Goal: Information Seeking & Learning: Learn about a topic

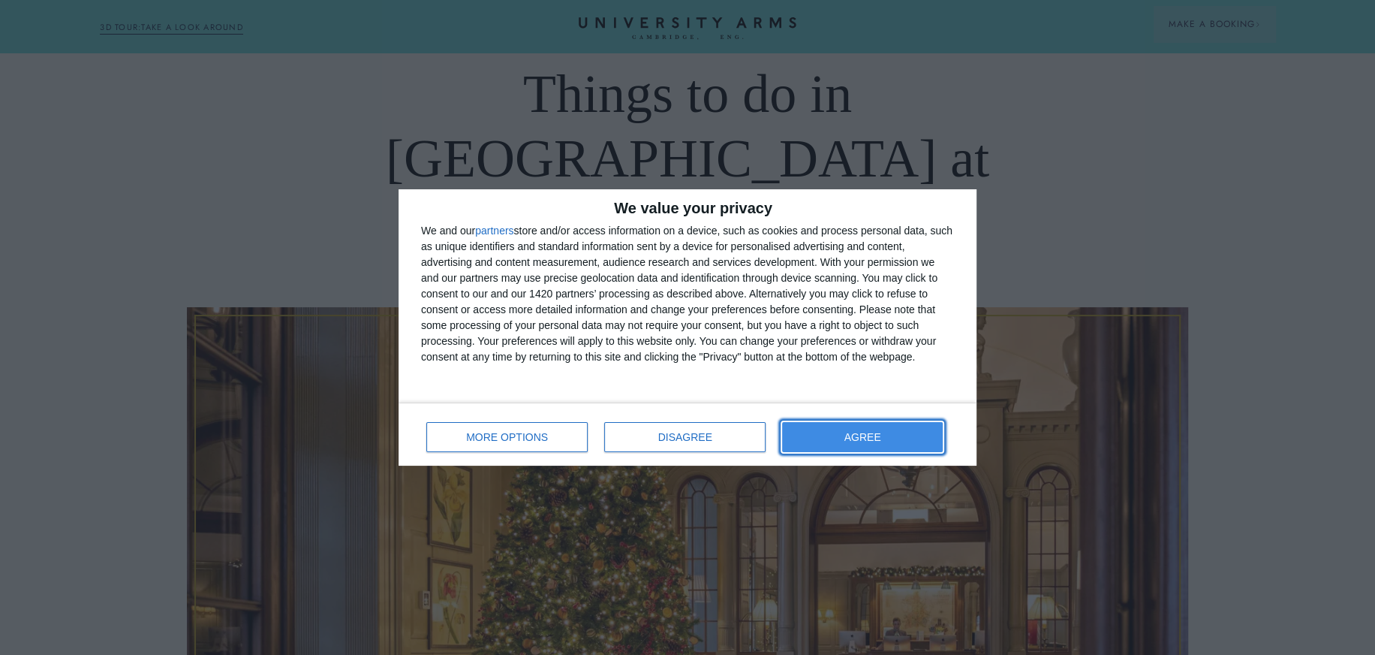
click at [859, 436] on span "AGREE" at bounding box center [862, 437] width 37 height 11
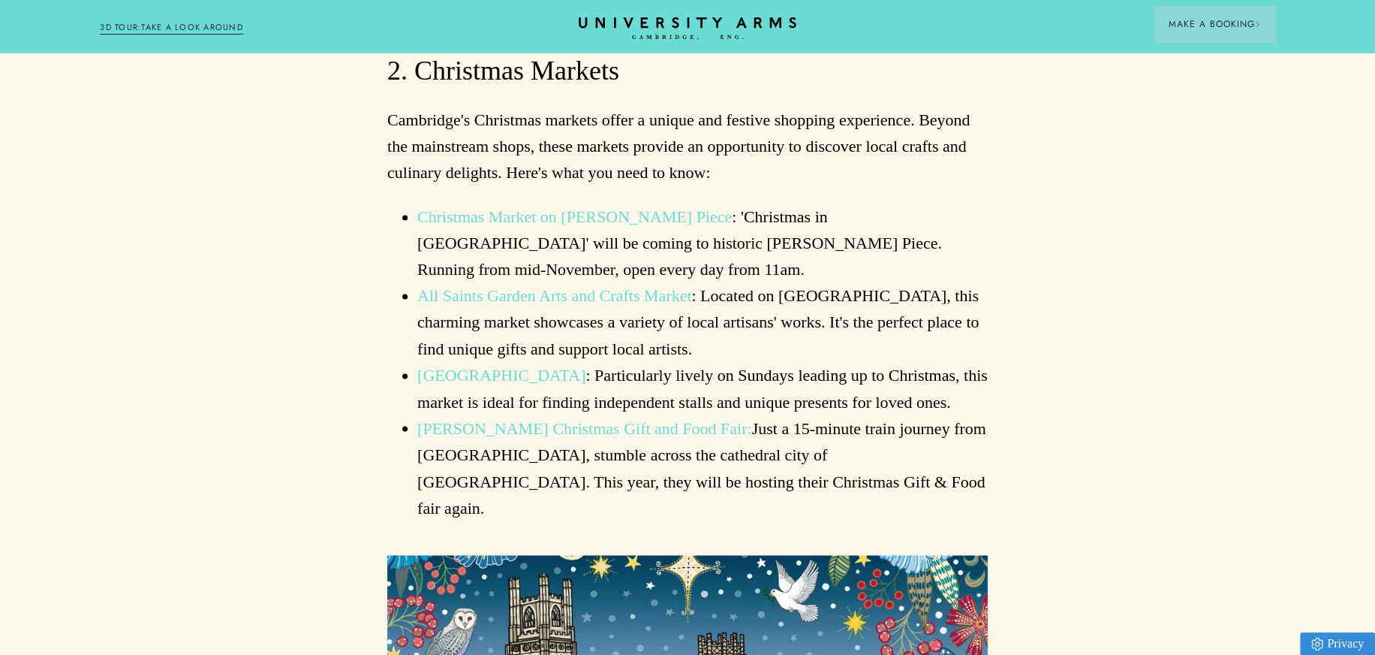
scroll to position [2177, 0]
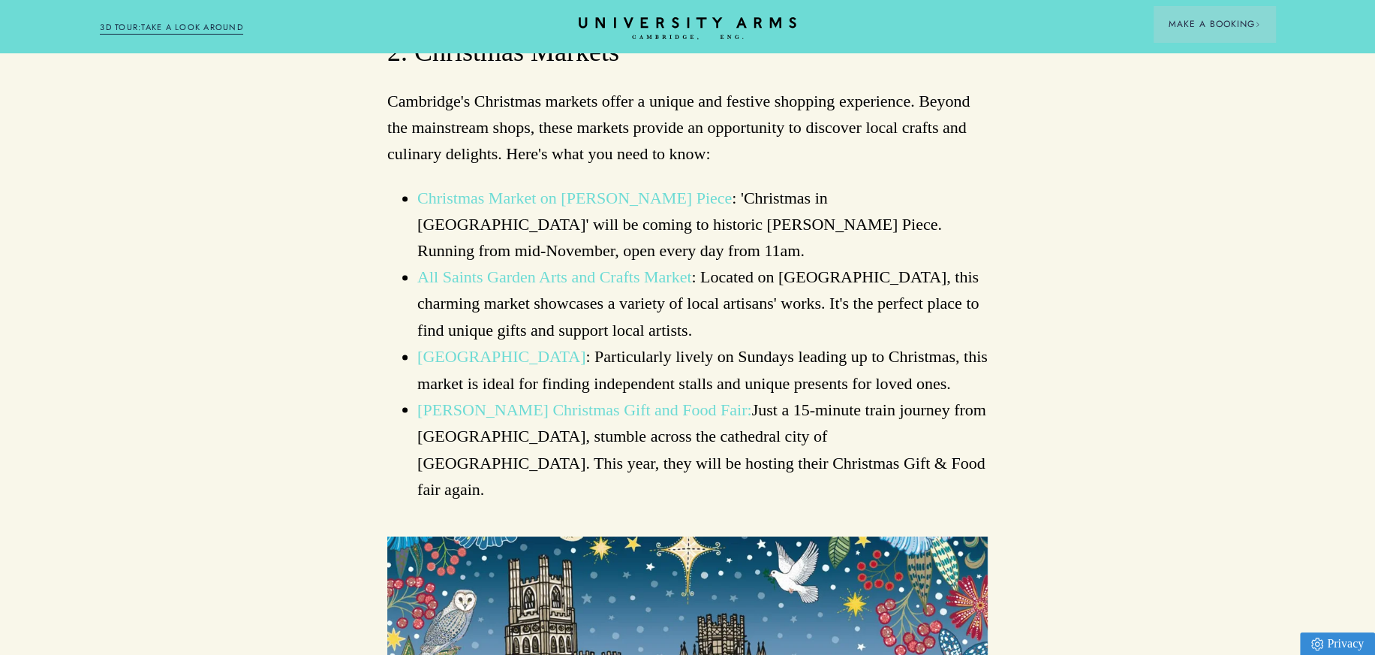
click at [432, 399] on link "[PERSON_NAME] Christmas Gift and Food Fair:" at bounding box center [584, 408] width 335 height 19
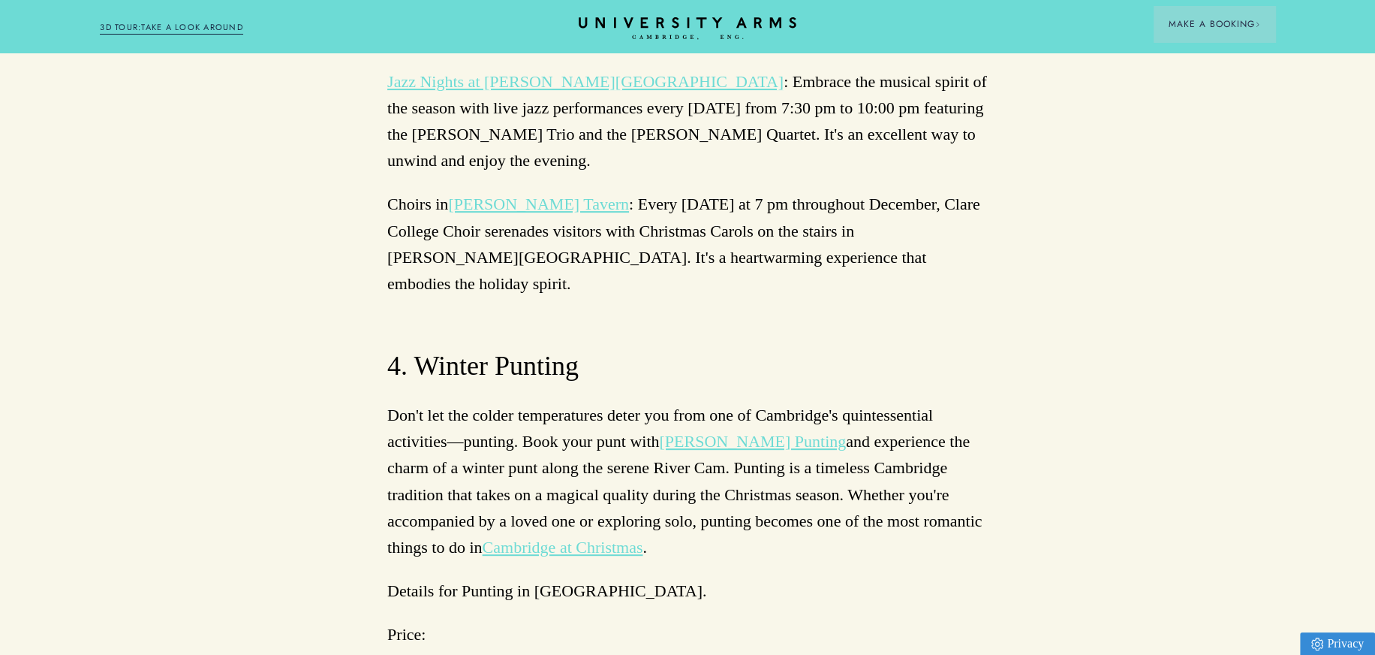
scroll to position [5405, 0]
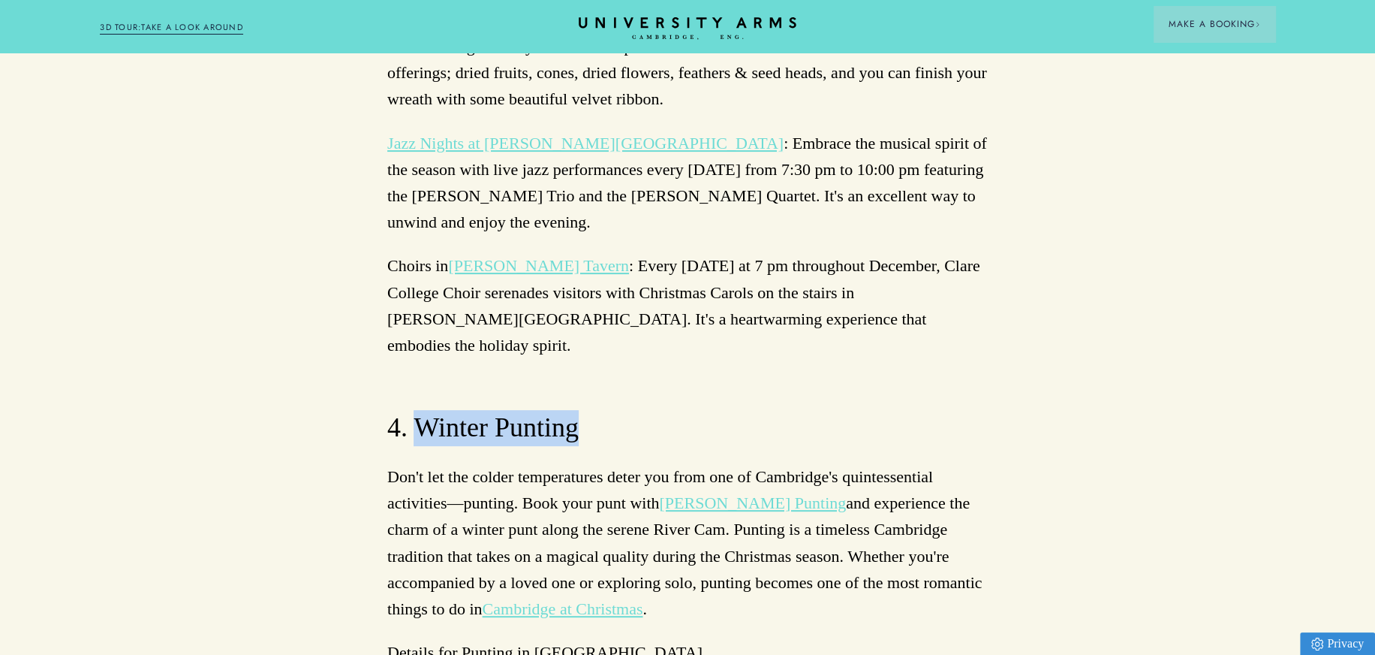
drag, startPoint x: 581, startPoint y: 105, endPoint x: 415, endPoint y: 95, distance: 166.2
click at [415, 410] on h3 "4. Winter Punting" at bounding box center [687, 428] width 601 height 36
copy h3 "Winter Punting"
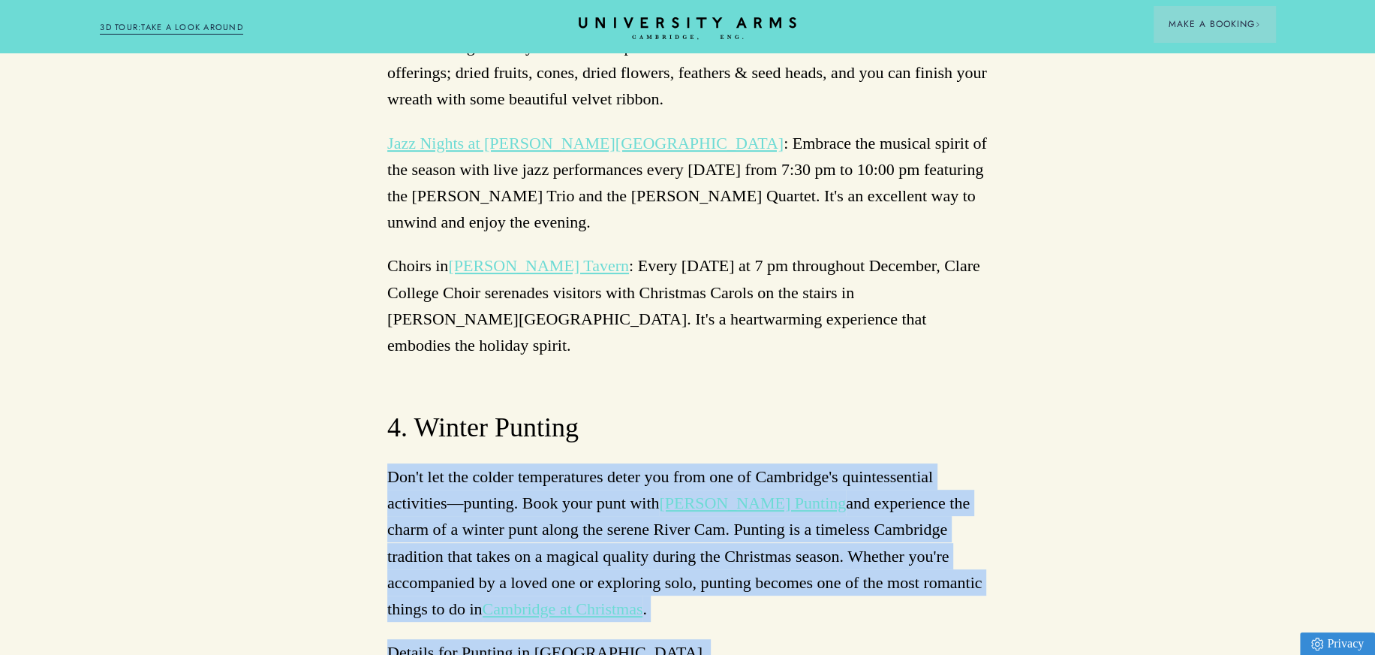
drag, startPoint x: 387, startPoint y: 153, endPoint x: 966, endPoint y: 438, distance: 645.9
click at [966, 438] on div "Experience the Magic: Things to Do in [GEOGRAPHIC_DATA] at Christmas 2025 [GEOG…" at bounding box center [687, 0] width 601 height 8702
copy div "Don't let the colder temperatures deter you from one of Cambridge's quintessent…"
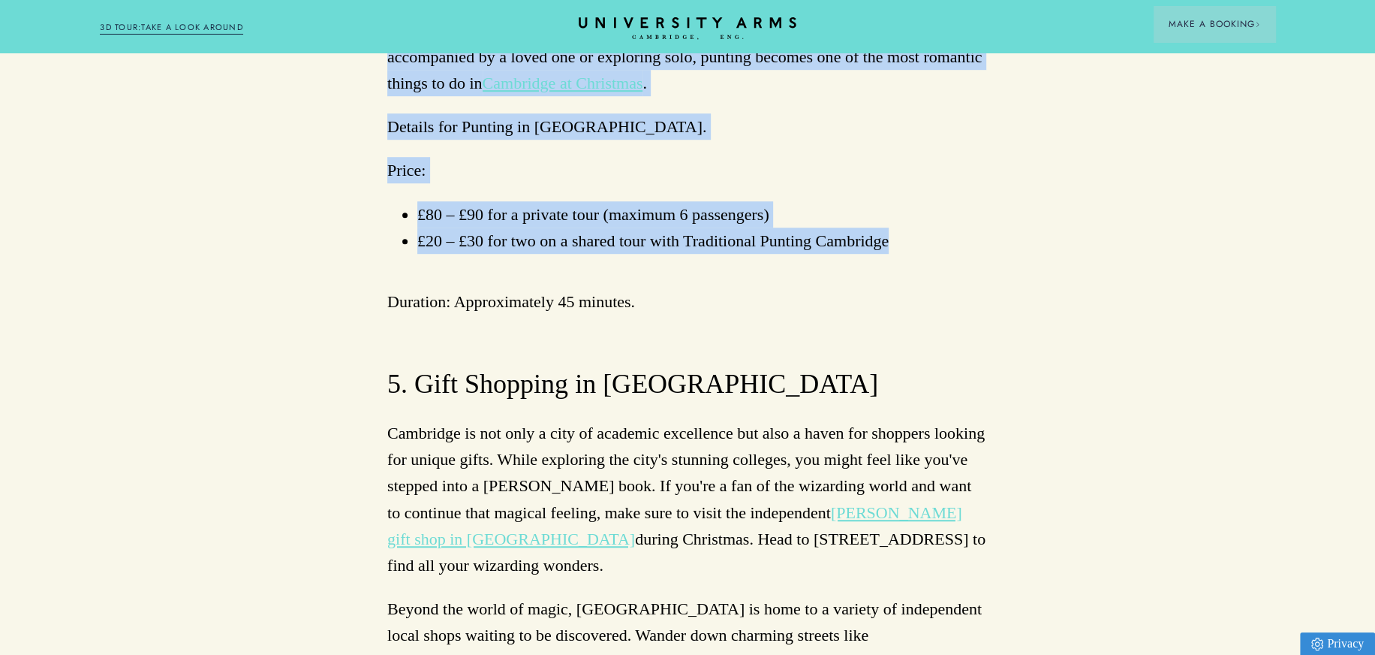
scroll to position [5855, 0]
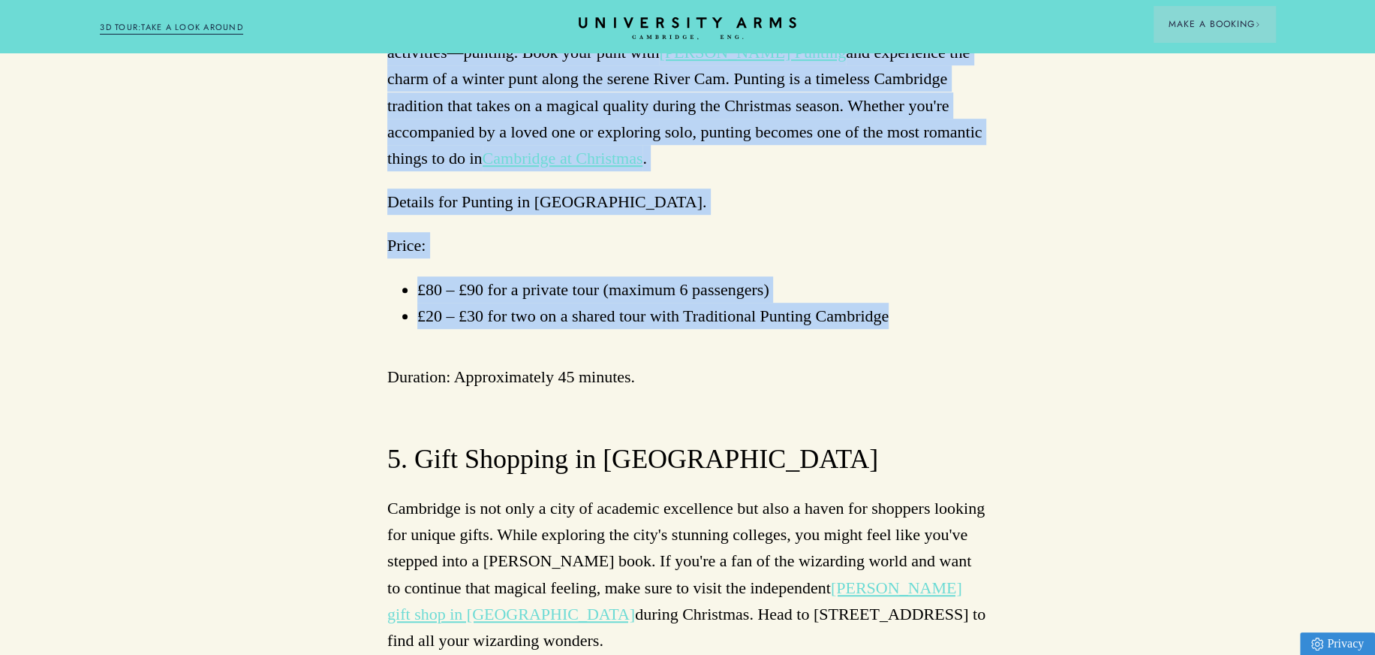
drag, startPoint x: 390, startPoint y: 190, endPoint x: 965, endPoint y: 580, distance: 695.0
copy div "Cambridge is not only a city of academic excellence but also a haven for shoppe…"
